Goal: Task Accomplishment & Management: Use online tool/utility

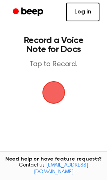
drag, startPoint x: 0, startPoint y: 0, endPoint x: 80, endPoint y: 16, distance: 81.8
click at [80, 16] on link "Log in" at bounding box center [82, 12] width 33 height 19
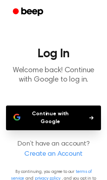
click at [60, 119] on button "Continue with Google" at bounding box center [53, 118] width 95 height 25
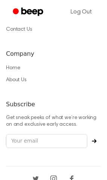
scroll to position [675, 0]
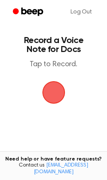
click at [53, 95] on span "button" at bounding box center [53, 92] width 21 height 21
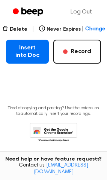
scroll to position [150, 0]
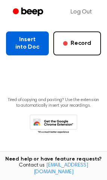
click at [24, 45] on button "Insert into Doc" at bounding box center [27, 44] width 43 height 24
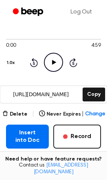
scroll to position [75, 0]
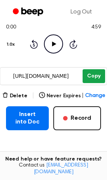
click at [93, 78] on button "Copy" at bounding box center [94, 76] width 22 height 14
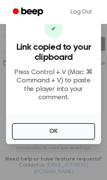
scroll to position [150, 0]
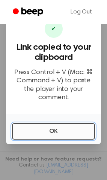
click at [75, 126] on button "OK" at bounding box center [53, 131] width 83 height 17
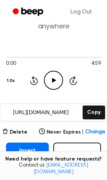
scroll to position [37, 0]
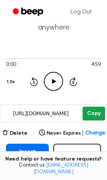
click at [93, 116] on button "Copy" at bounding box center [94, 114] width 22 height 14
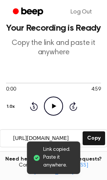
scroll to position [0, 0]
